Goal: Task Accomplishment & Management: Use online tool/utility

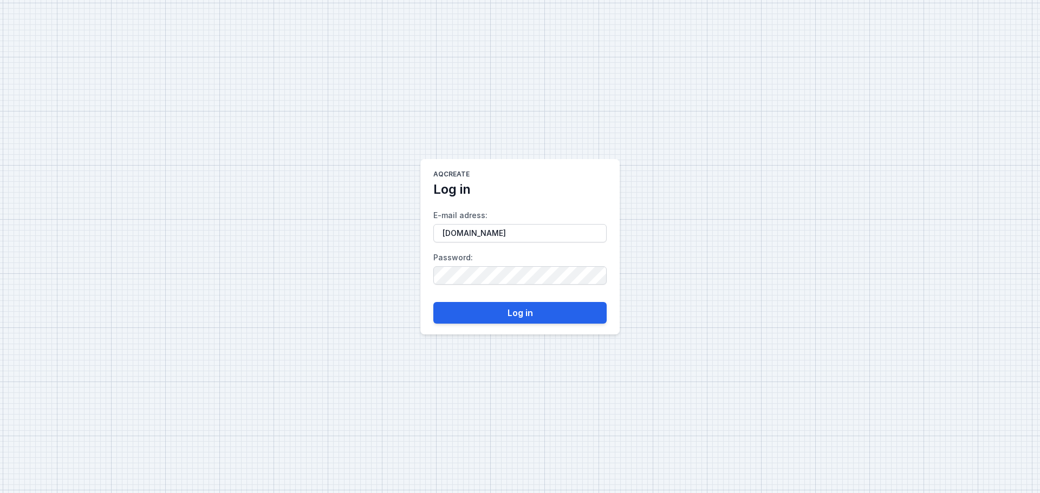
type input "[EMAIL_ADDRESS][DOMAIN_NAME]"
click at [517, 227] on input "E-mail adress :" at bounding box center [519, 233] width 173 height 18
type input "[EMAIL_ADDRESS][DOMAIN_NAME]"
click at [433, 302] on button "Log in" at bounding box center [519, 313] width 173 height 22
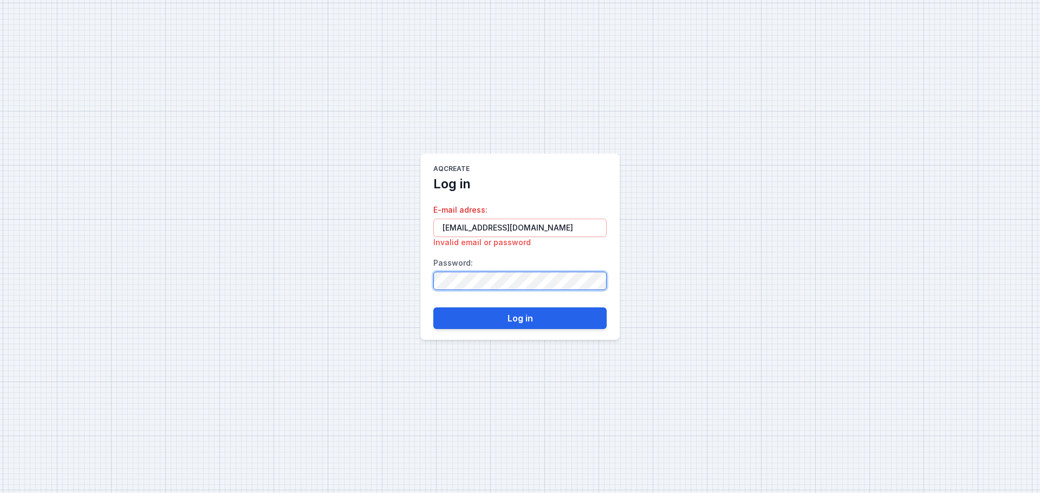
click at [259, 284] on div "AQcreate Log in E-mail adress : [EMAIL_ADDRESS][DOMAIN_NAME] Invalid email or p…" at bounding box center [520, 246] width 1040 height 493
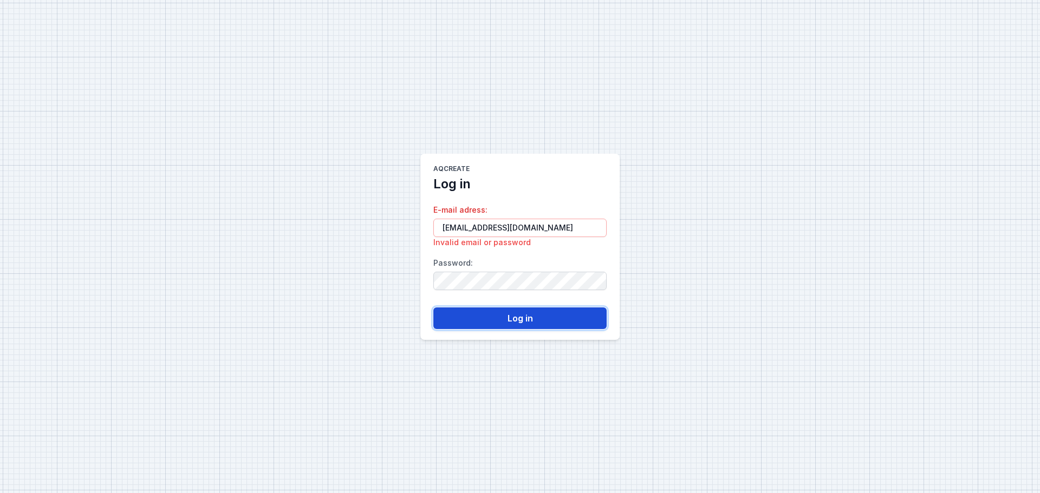
click at [499, 318] on button "Log in" at bounding box center [519, 319] width 173 height 22
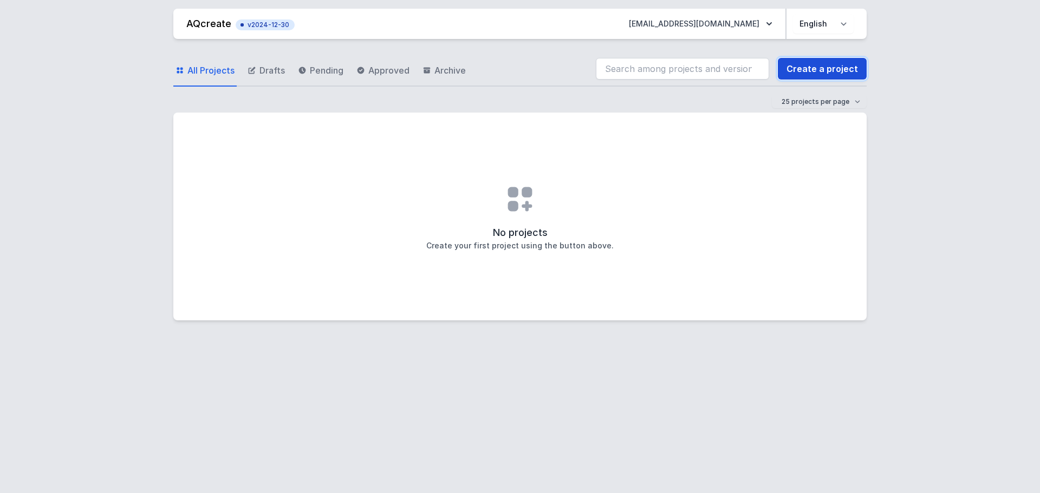
click at [810, 71] on link "Create a project" at bounding box center [822, 69] width 89 height 22
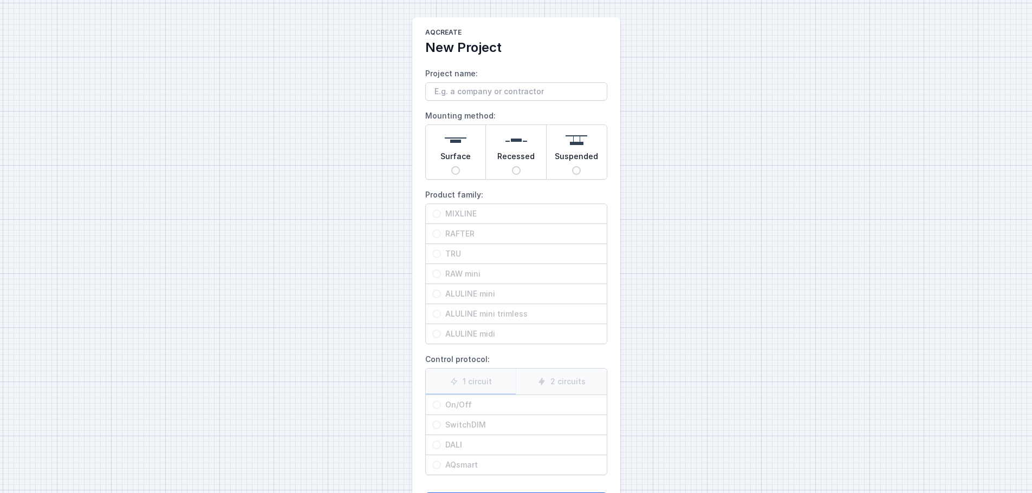
click at [473, 92] on input "Project name:" at bounding box center [516, 91] width 182 height 18
type input "lambeets"
click at [454, 165] on span "Surface" at bounding box center [455, 158] width 30 height 15
click at [454, 166] on input "Surface" at bounding box center [455, 170] width 9 height 9
radio input "true"
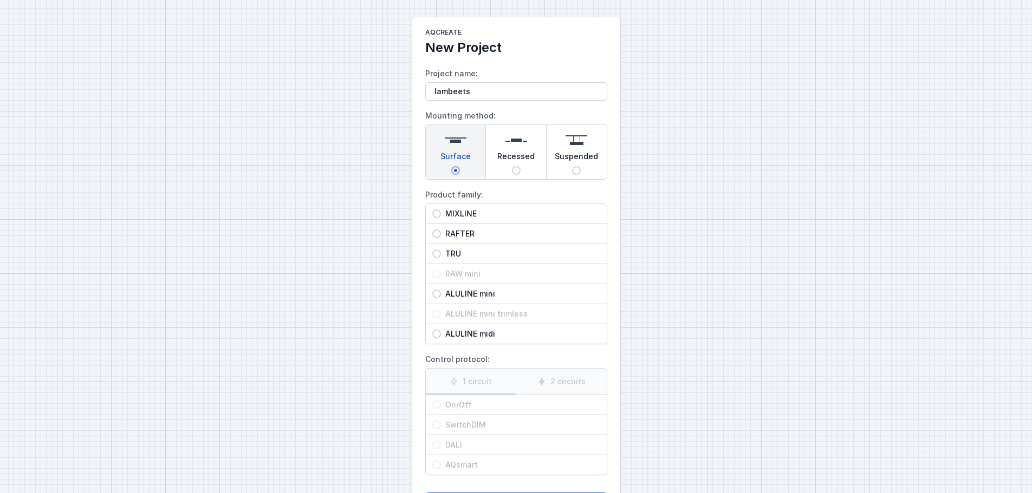
click at [437, 236] on input "RAFTER" at bounding box center [436, 234] width 9 height 9
radio input "true"
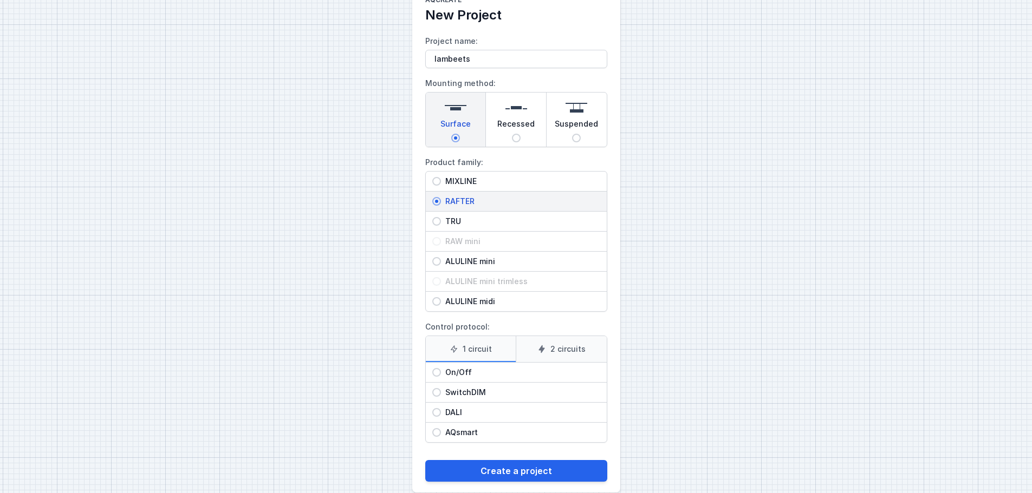
scroll to position [49, 0]
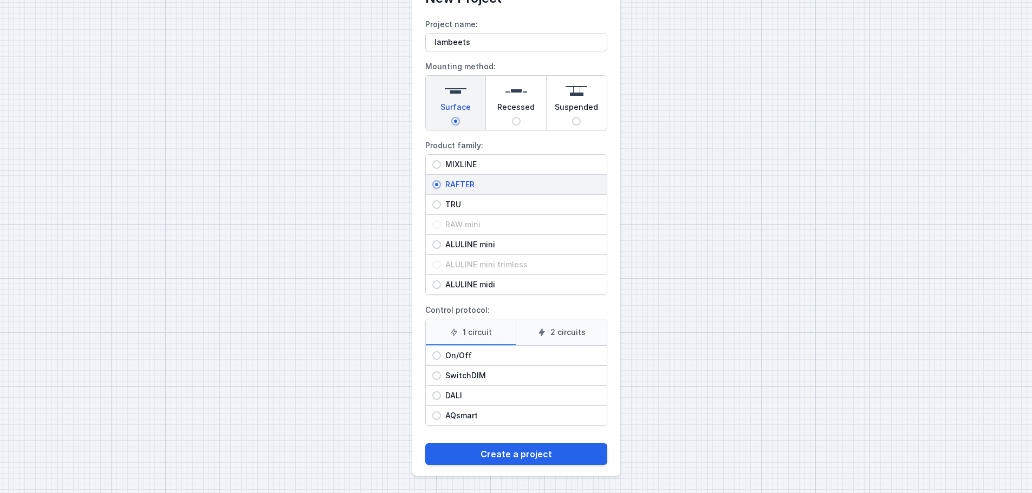
click at [437, 356] on input "On/Off" at bounding box center [436, 355] width 9 height 9
radio input "true"
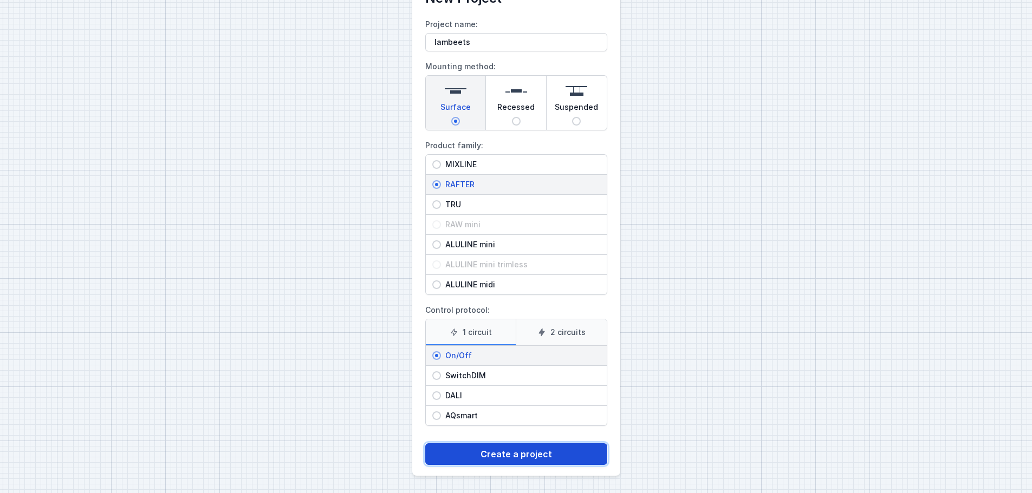
click at [492, 456] on button "Create a project" at bounding box center [516, 455] width 182 height 22
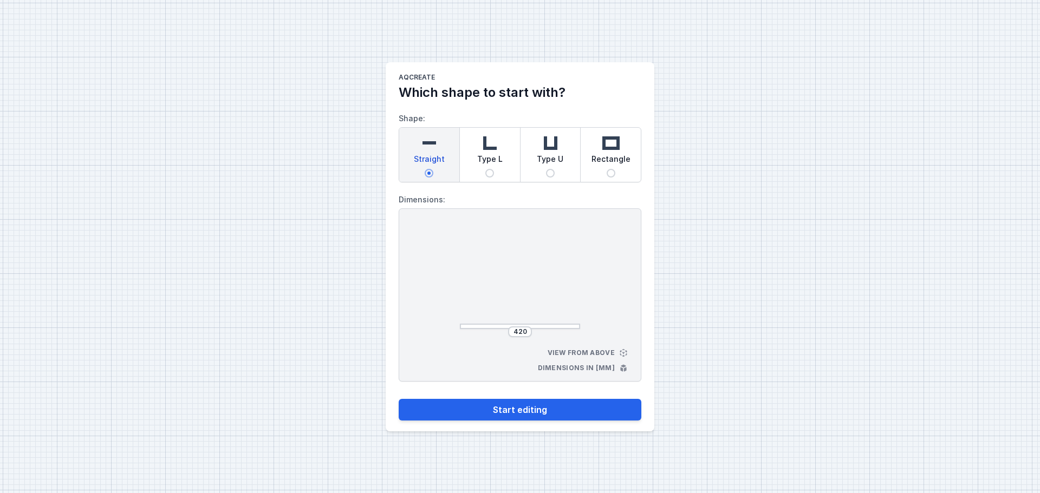
click at [490, 141] on img at bounding box center [490, 143] width 22 height 22
click at [490, 169] on input "Type L" at bounding box center [489, 173] width 9 height 9
radio input "true"
click at [519, 332] on input "435" at bounding box center [519, 332] width 17 height 9
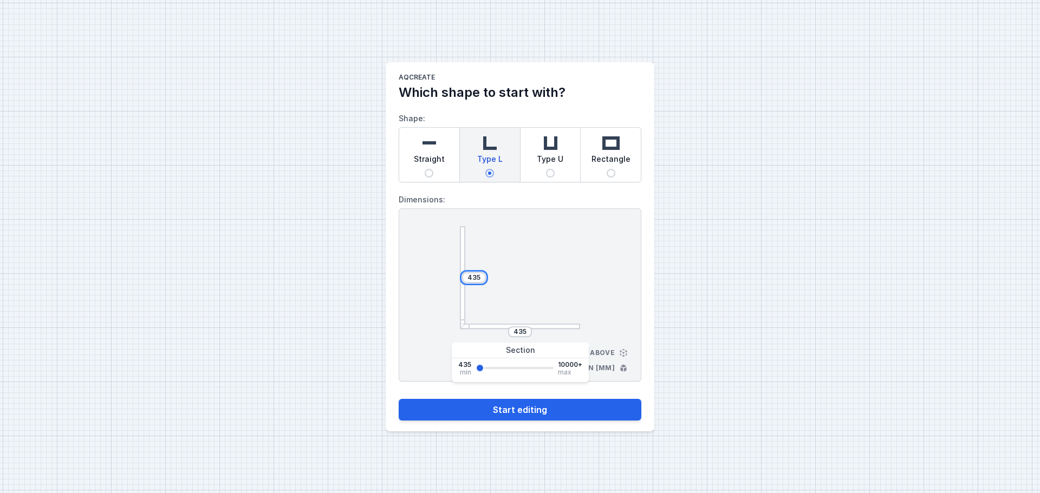
click at [477, 277] on input "435" at bounding box center [473, 278] width 17 height 9
click at [480, 278] on input "435" at bounding box center [473, 278] width 17 height 9
type input "4"
click at [548, 298] on div at bounding box center [520, 277] width 120 height 103
click at [499, 327] on div "435" at bounding box center [520, 332] width 120 height 11
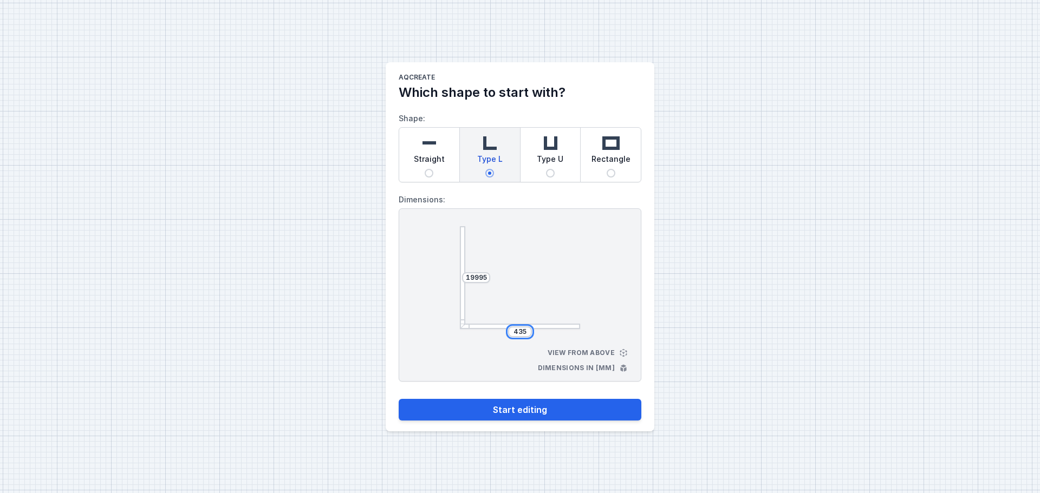
click at [517, 334] on input "435" at bounding box center [519, 332] width 17 height 9
drag, startPoint x: 510, startPoint y: 331, endPoint x: 526, endPoint y: 334, distance: 16.4
click at [526, 334] on div "435" at bounding box center [520, 332] width 24 height 11
click at [476, 276] on input "19995" at bounding box center [476, 278] width 22 height 9
click at [479, 275] on input "19995" at bounding box center [476, 278] width 22 height 9
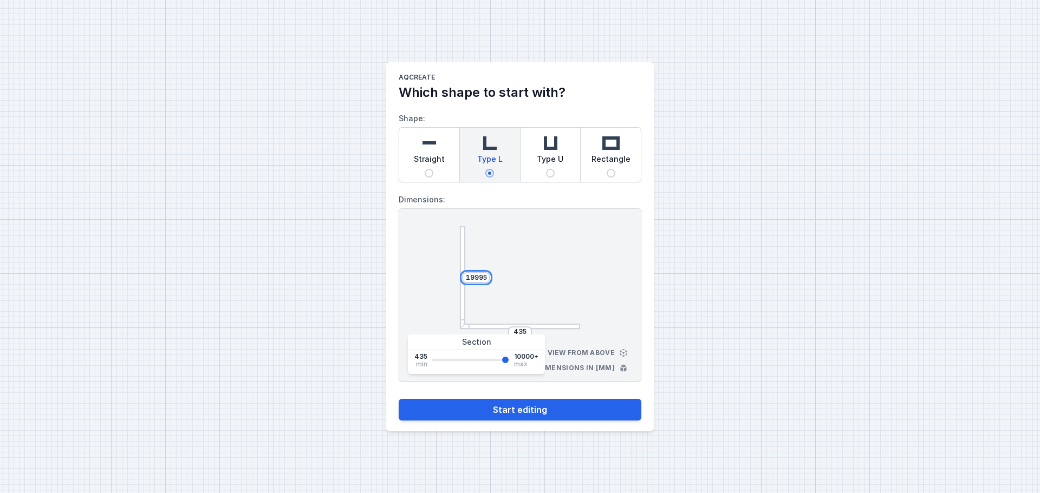
type input "1995"
type input "10000"
type input "1995"
click at [518, 333] on input "435" at bounding box center [519, 332] width 17 height 9
click at [525, 332] on input "435" at bounding box center [519, 332] width 17 height 9
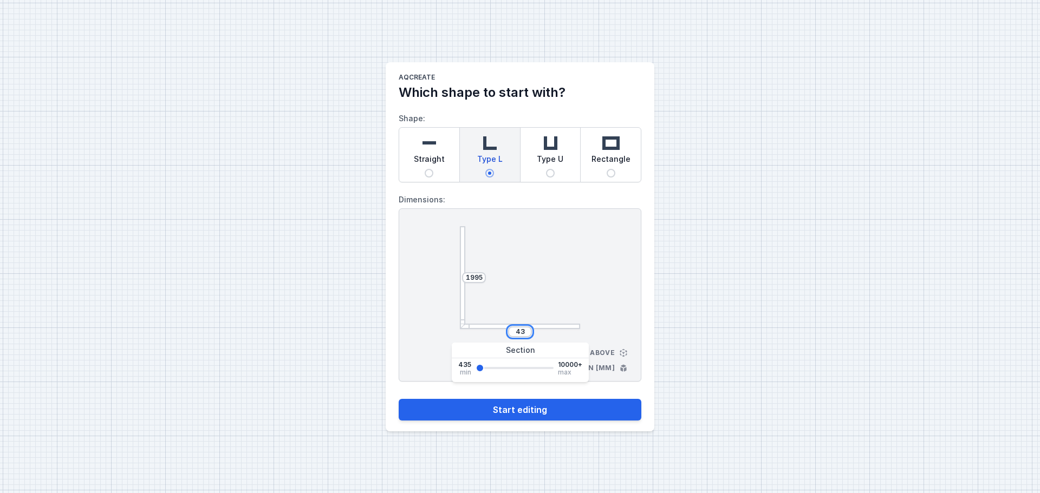
type input "4"
type input "1400"
click at [749, 345] on div "AQcreate Which shape to start with? Shape: Straight Type L Type U Rectangle Dim…" at bounding box center [520, 246] width 1040 height 493
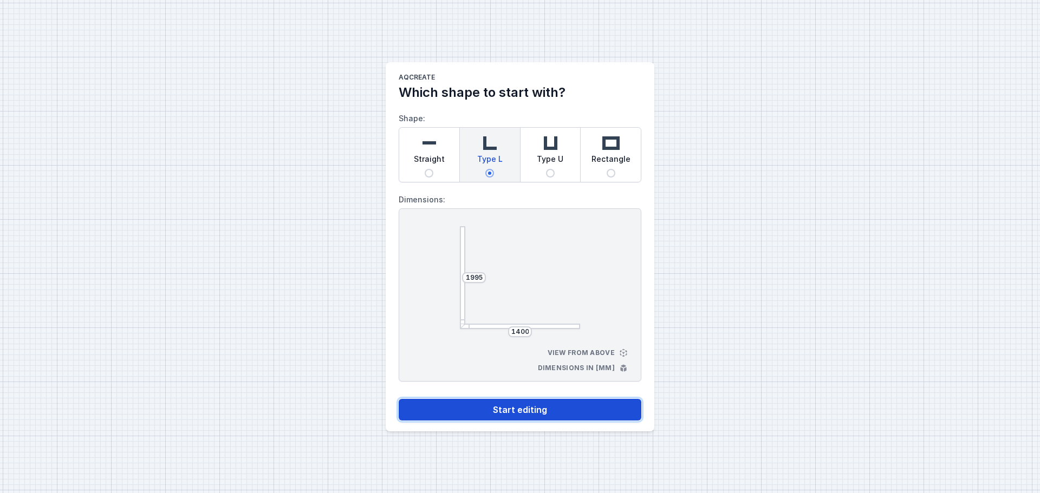
click at [527, 409] on button "Start editing" at bounding box center [520, 410] width 243 height 22
select select "M"
select select "3000"
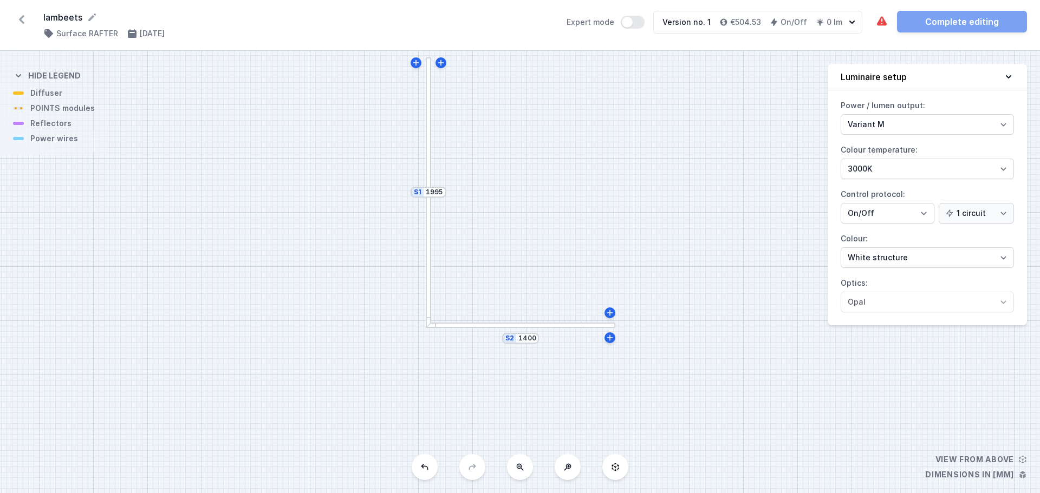
drag, startPoint x: 498, startPoint y: 409, endPoint x: 496, endPoint y: 353, distance: 56.9
click at [496, 352] on div "S2 1400 S1 1995" at bounding box center [520, 272] width 1040 height 442
click at [489, 355] on div "S2 1400 S1 1995" at bounding box center [520, 272] width 1040 height 442
click at [472, 354] on div "S2 1400 S1 1995" at bounding box center [520, 272] width 1040 height 442
click at [472, 350] on div at bounding box center [517, 348] width 190 height 5
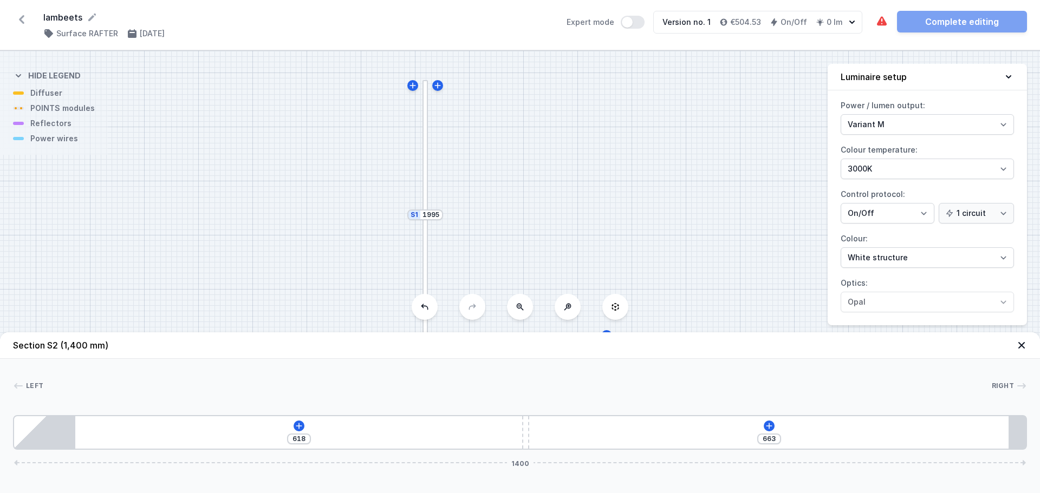
click at [481, 245] on div "S2 1400 S1 1995" at bounding box center [520, 272] width 1040 height 442
click at [501, 243] on div "S2 1400 S1 1995" at bounding box center [520, 272] width 1040 height 442
click at [686, 292] on div "S2 1400 S1 1995" at bounding box center [520, 272] width 1040 height 442
click at [1018, 346] on icon at bounding box center [1021, 345] width 11 height 11
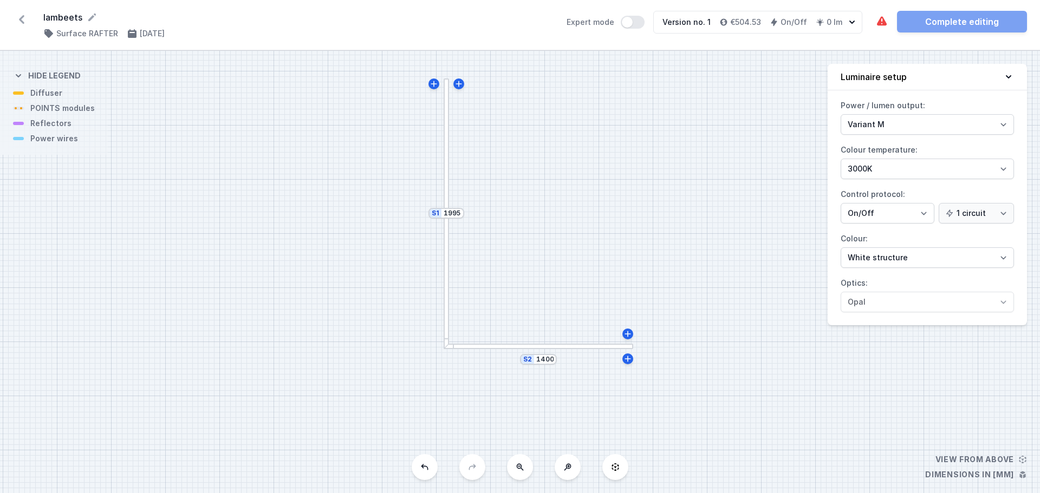
drag, startPoint x: 457, startPoint y: 353, endPoint x: 478, endPoint y: 351, distance: 21.2
click at [478, 351] on div "S2 1400 S1 1995" at bounding box center [520, 272] width 1040 height 442
click at [446, 322] on div at bounding box center [446, 214] width 5 height 270
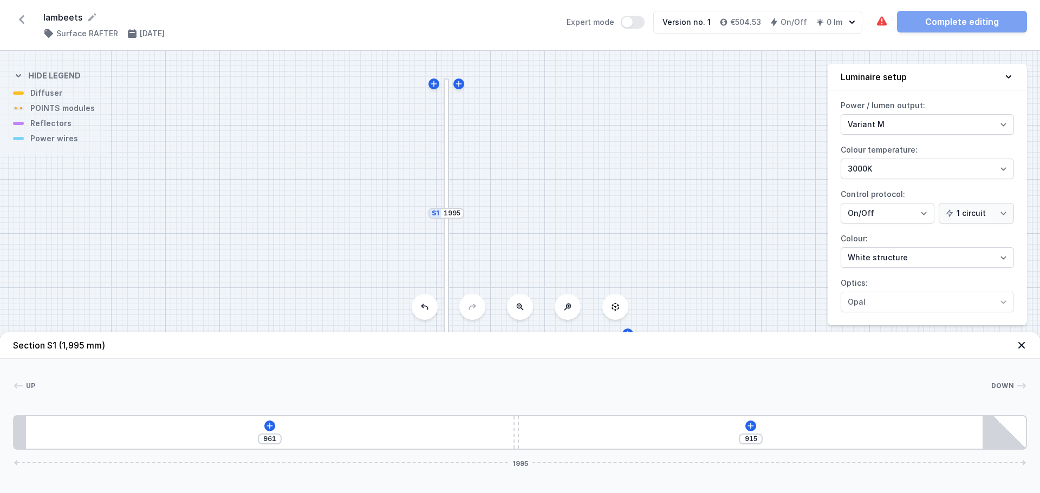
click at [493, 279] on div "S2 1400 S1 1995" at bounding box center [520, 272] width 1040 height 442
click at [463, 83] on icon at bounding box center [458, 84] width 9 height 9
type input "2010"
type input "915"
click at [1024, 342] on icon at bounding box center [1021, 345] width 11 height 11
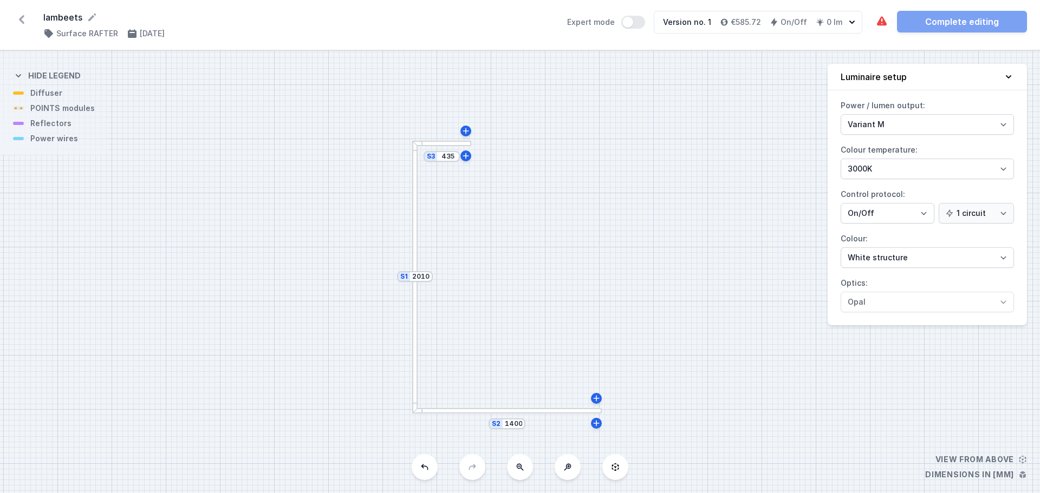
drag, startPoint x: 501, startPoint y: 391, endPoint x: 341, endPoint y: 188, distance: 258.0
click at [341, 188] on div "S3 435 S2 1400 S1 2010" at bounding box center [520, 272] width 1040 height 442
click at [449, 159] on input "435" at bounding box center [447, 156] width 17 height 9
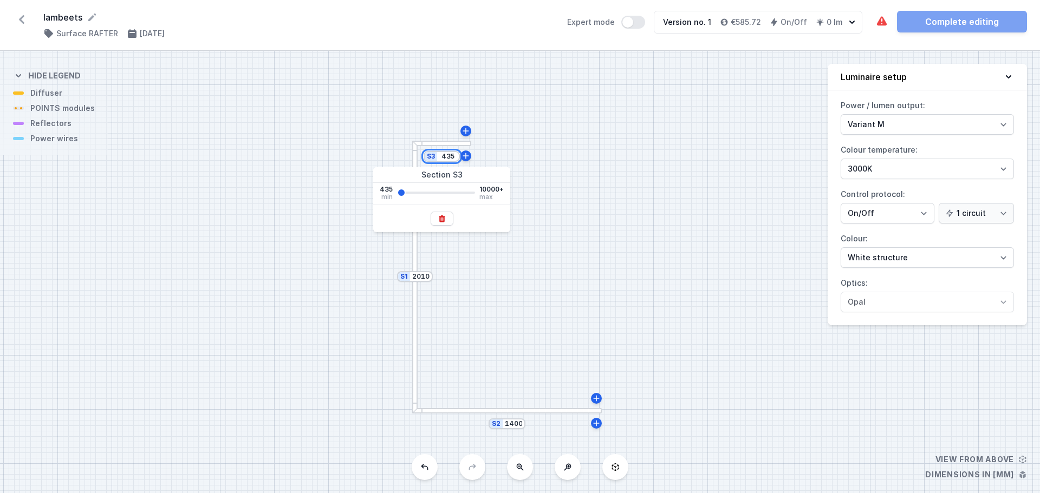
drag, startPoint x: 443, startPoint y: 158, endPoint x: 452, endPoint y: 159, distance: 8.7
click at [452, 159] on input "435" at bounding box center [447, 156] width 17 height 9
click at [454, 157] on input "435" at bounding box center [447, 156] width 17 height 9
type input "4"
type input "1400"
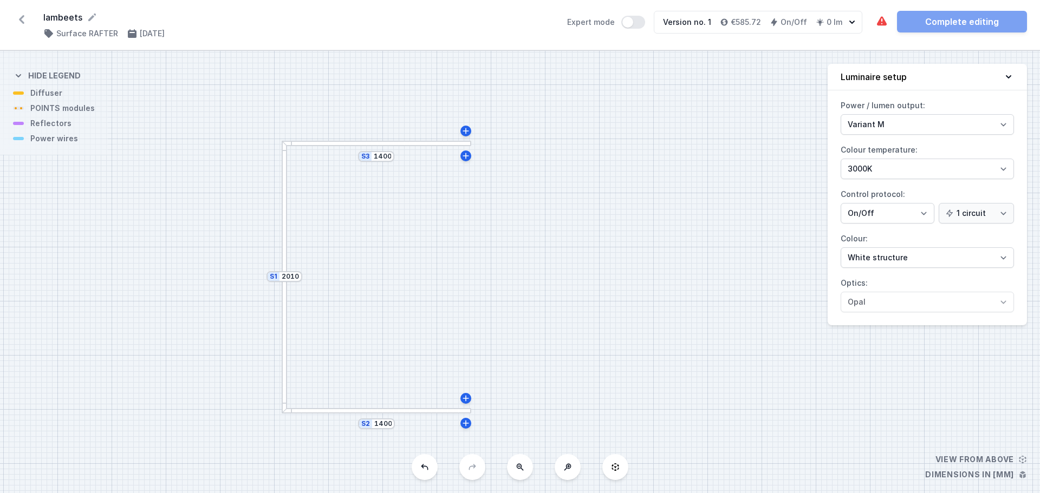
click at [655, 152] on div "S3 1400 S2 1400 S1 2010" at bounding box center [520, 272] width 1040 height 442
click at [368, 416] on div "S3 1400 S2 1400 S1 2010" at bounding box center [520, 272] width 1040 height 442
drag, startPoint x: 359, startPoint y: 416, endPoint x: 325, endPoint y: 286, distance: 134.1
click at [325, 286] on div "S3 1400 S2 1400 S1 2010" at bounding box center [520, 272] width 1040 height 442
click at [318, 416] on div "S3 1400 S2 1400 S1 2010" at bounding box center [520, 272] width 1040 height 442
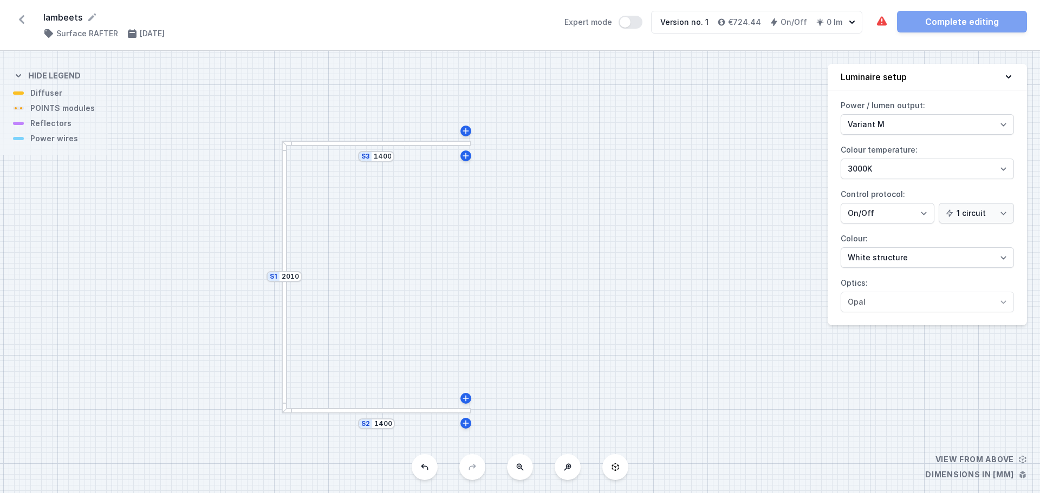
click at [453, 415] on div "S3 1400 S2 1400 S1 2010" at bounding box center [520, 272] width 1040 height 442
click at [463, 402] on icon at bounding box center [465, 398] width 9 height 9
type input "1415"
click at [444, 190] on div "S4 435 S3 1400 S2 1415 S1 2010" at bounding box center [520, 272] width 1040 height 442
click at [439, 203] on div "S4 435 S3 1400 S2 1415 S1 2010" at bounding box center [520, 272] width 1040 height 442
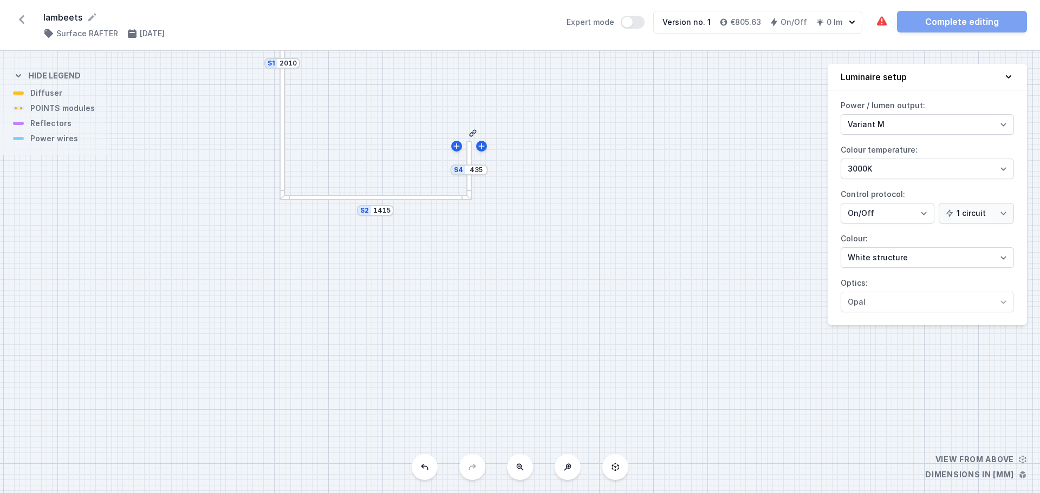
click at [437, 201] on div "S4 435 S3 1400 S2 1415 S1 2010" at bounding box center [520, 272] width 1040 height 442
click at [436, 201] on div "S4 435 S3 1400 S2 1415 S1 2010" at bounding box center [520, 272] width 1040 height 442
click at [358, 200] on div at bounding box center [375, 197] width 192 height 5
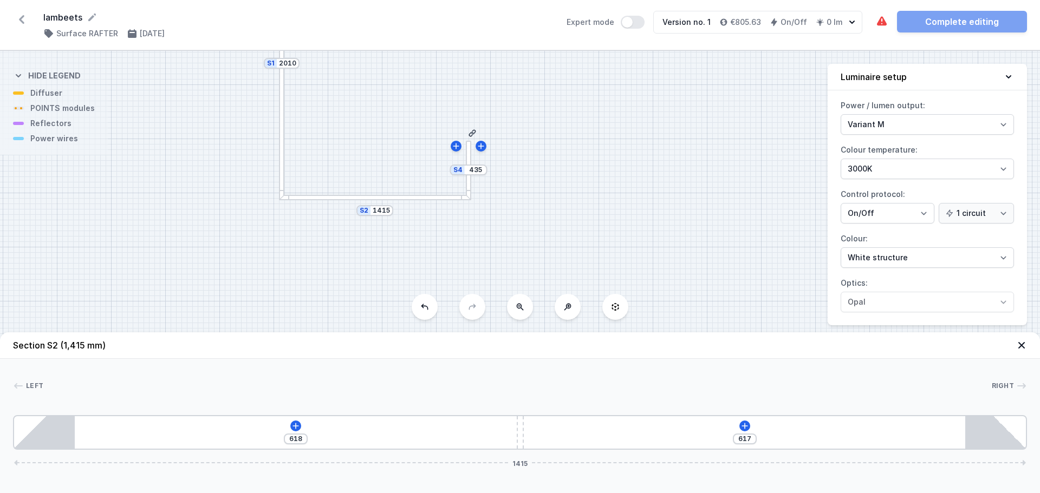
click at [623, 316] on button at bounding box center [615, 307] width 26 height 26
click at [649, 290] on div "S4 435 S3 1400 S2 1415 S1 2010" at bounding box center [520, 272] width 1040 height 442
click at [1023, 345] on icon at bounding box center [1021, 345] width 6 height 6
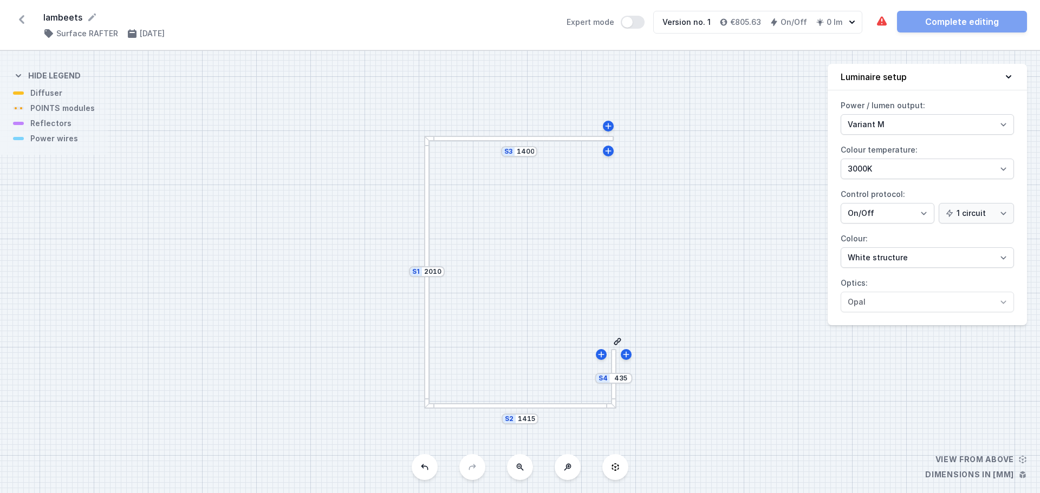
click at [617, 345] on icon at bounding box center [617, 341] width 9 height 9
type input "1415"
type input "2010"
click at [617, 465] on icon at bounding box center [615, 467] width 9 height 9
click at [432, 472] on button at bounding box center [425, 467] width 26 height 26
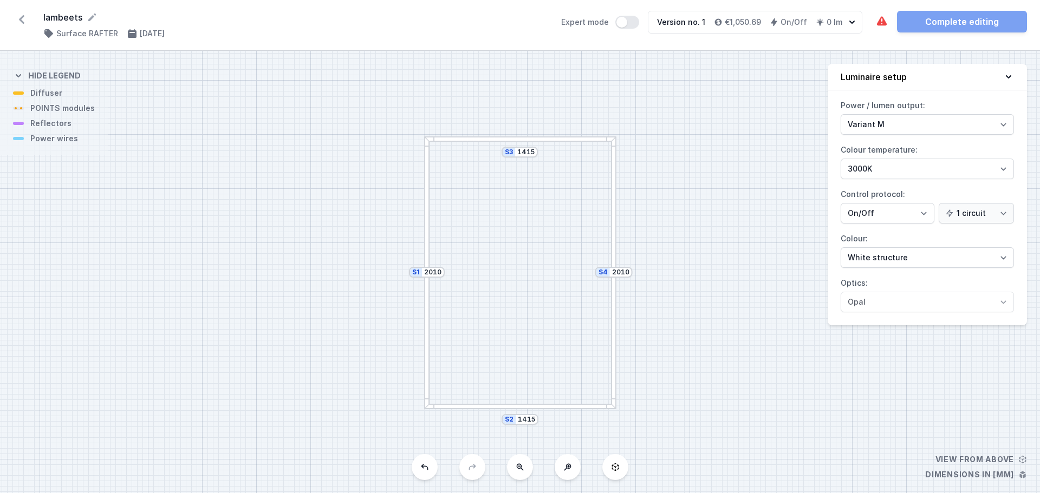
type input "1400"
type input "435"
click at [426, 470] on icon at bounding box center [424, 467] width 9 height 9
type input "1400"
click at [423, 467] on icon at bounding box center [424, 467] width 7 height 6
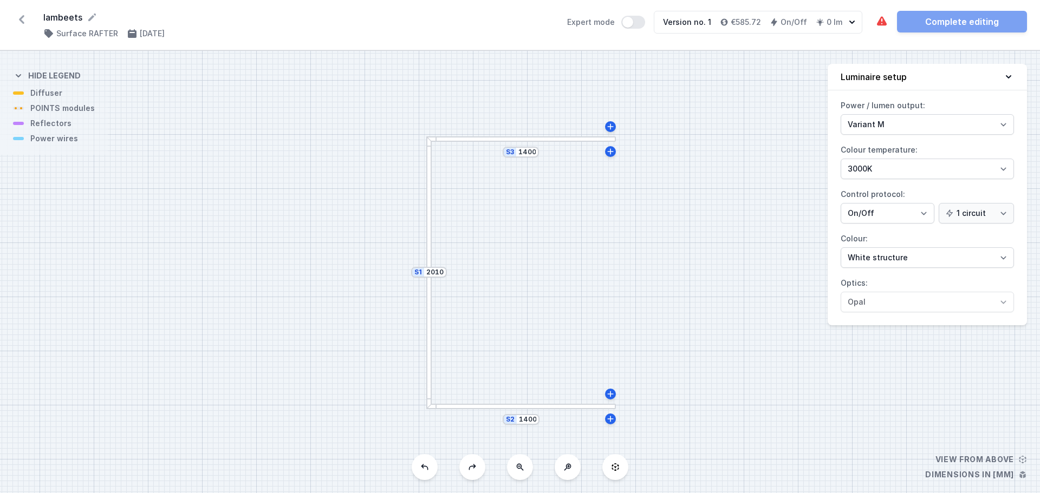
type input "435"
click at [423, 467] on icon at bounding box center [424, 467] width 7 height 6
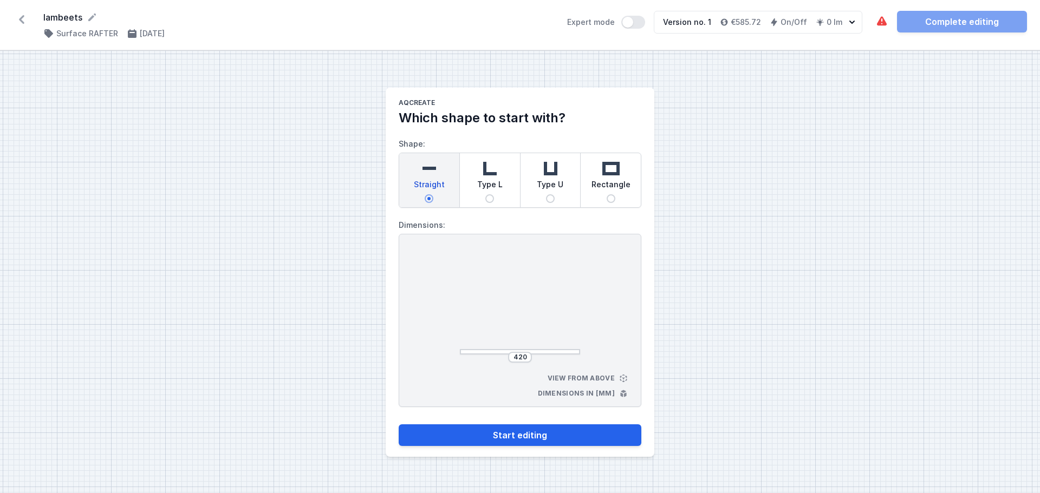
select select "M"
select select "3000"
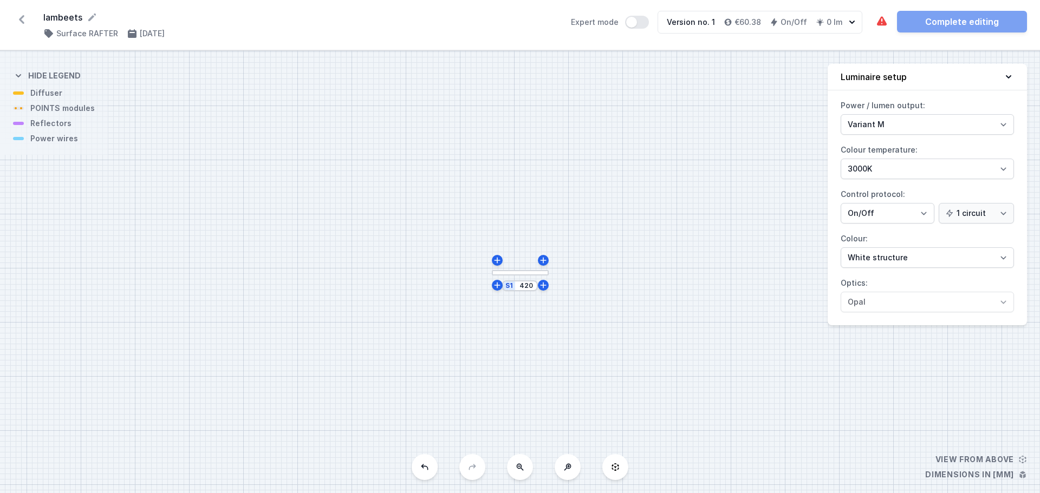
click at [416, 469] on button at bounding box center [425, 467] width 26 height 26
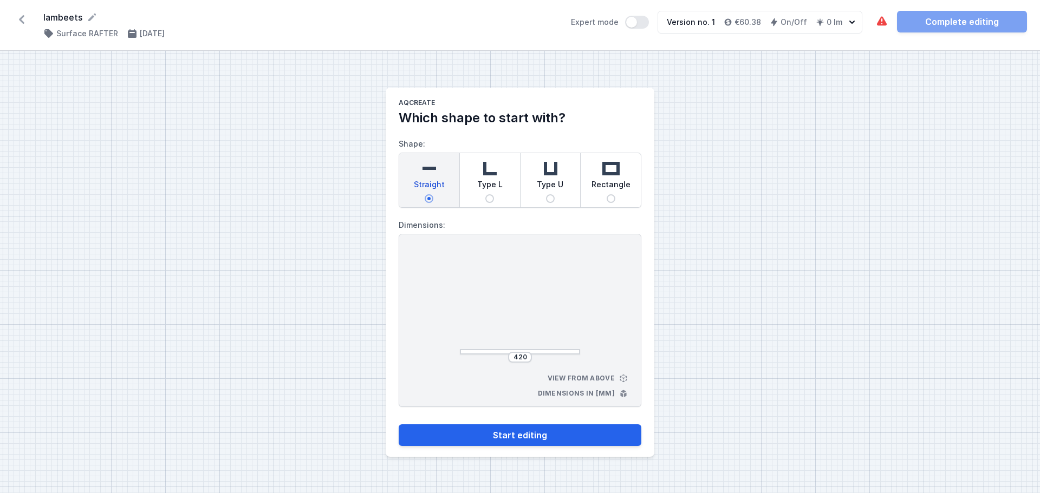
select select "M"
select select "3000"
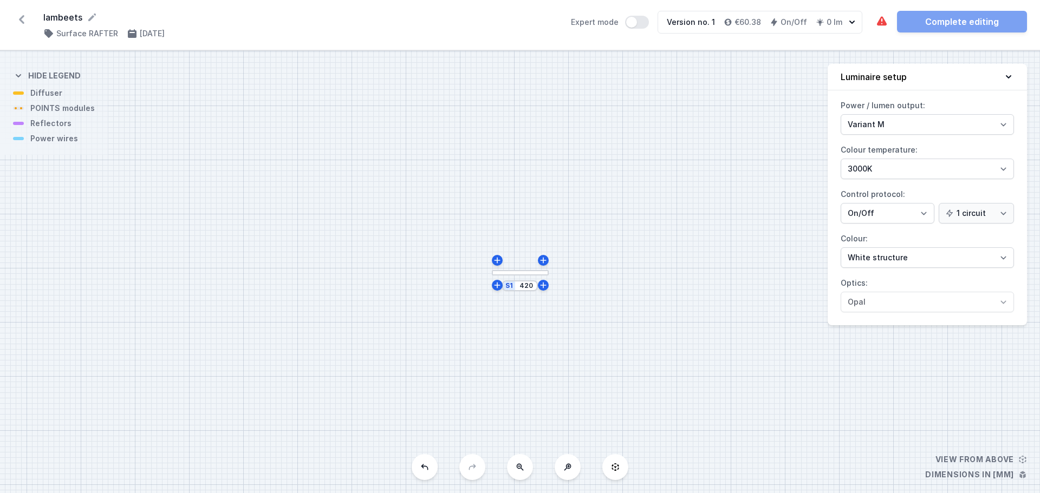
click at [435, 465] on button at bounding box center [425, 467] width 26 height 26
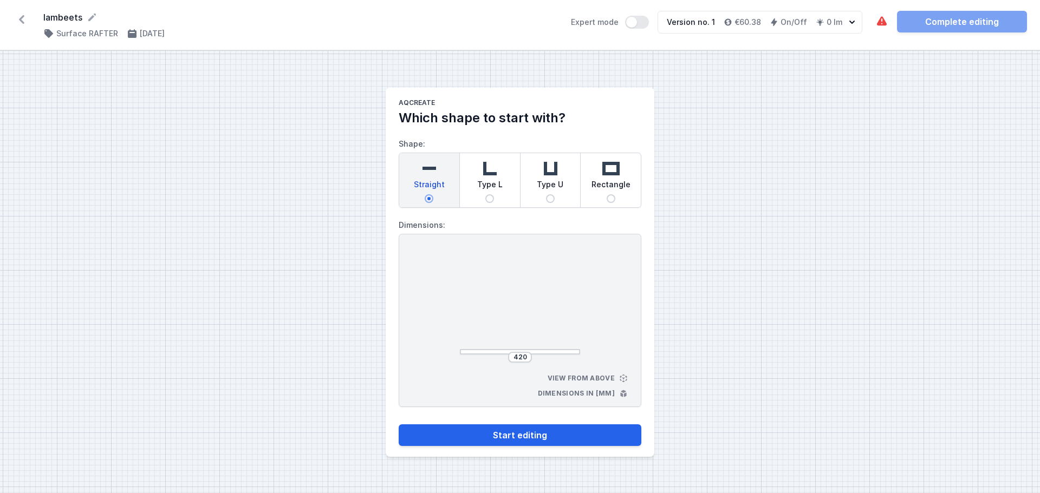
select select "M"
select select "3000"
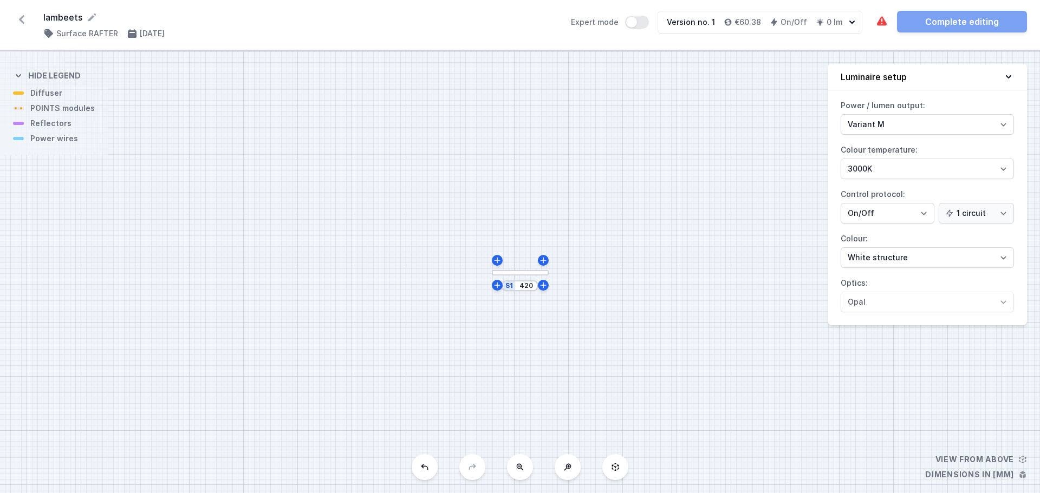
click at [420, 473] on button at bounding box center [425, 467] width 26 height 26
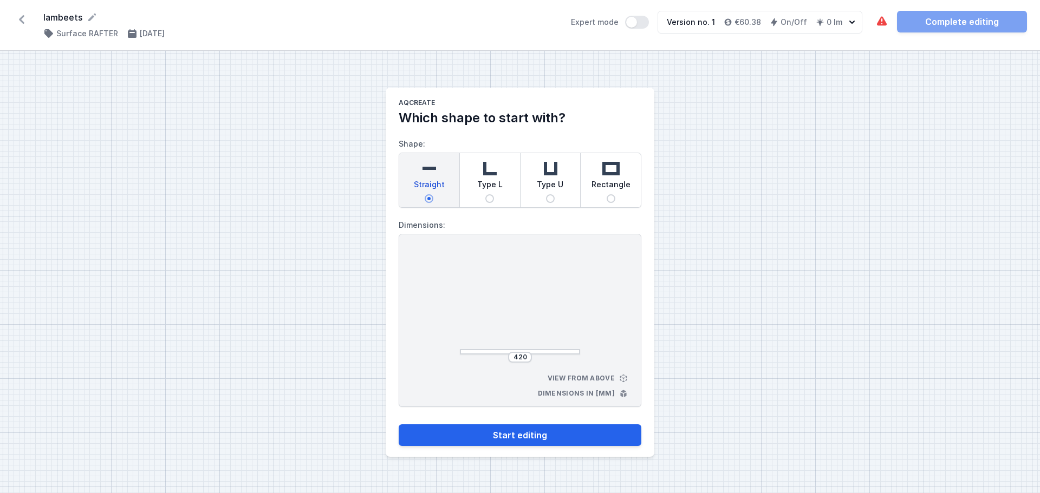
select select "M"
select select "3000"
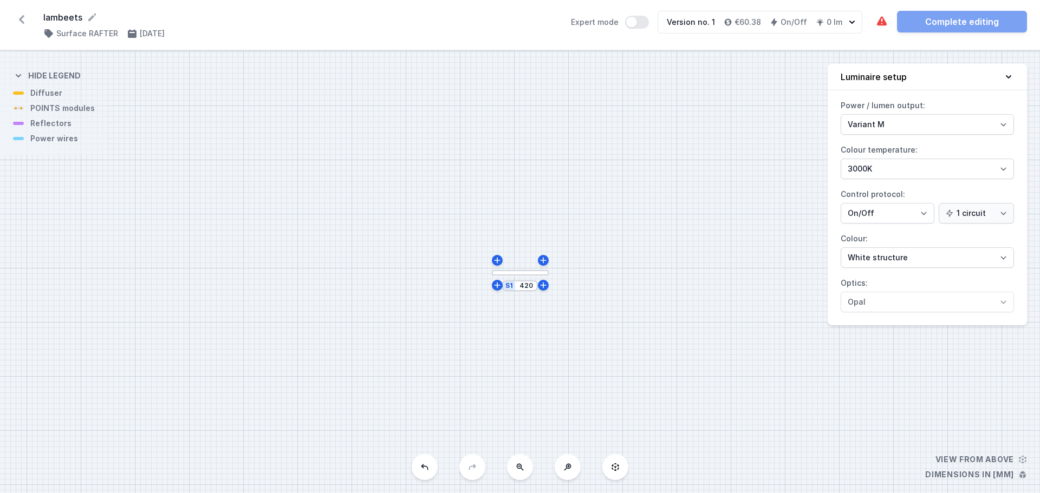
click at [21, 21] on icon at bounding box center [21, 19] width 5 height 9
